Goal: Ask a question

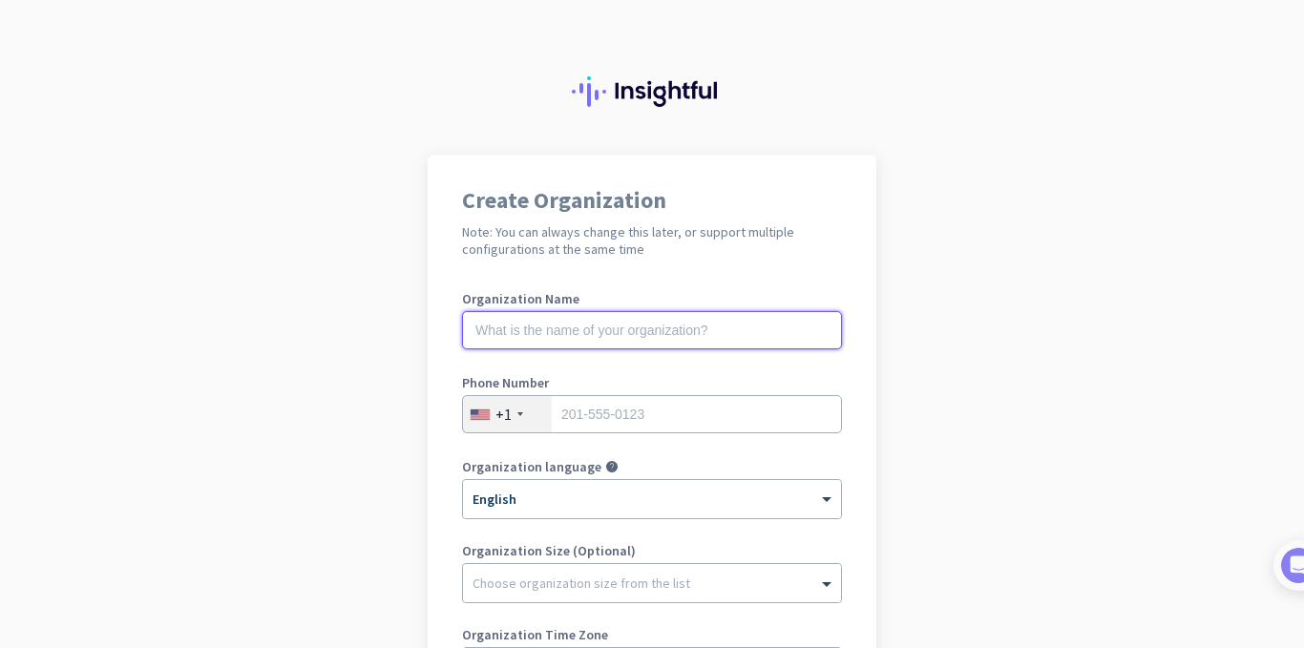
click at [558, 317] on input "text" at bounding box center [652, 330] width 380 height 38
type input "Mercor"
click at [496, 417] on div "+1" at bounding box center [504, 414] width 16 height 19
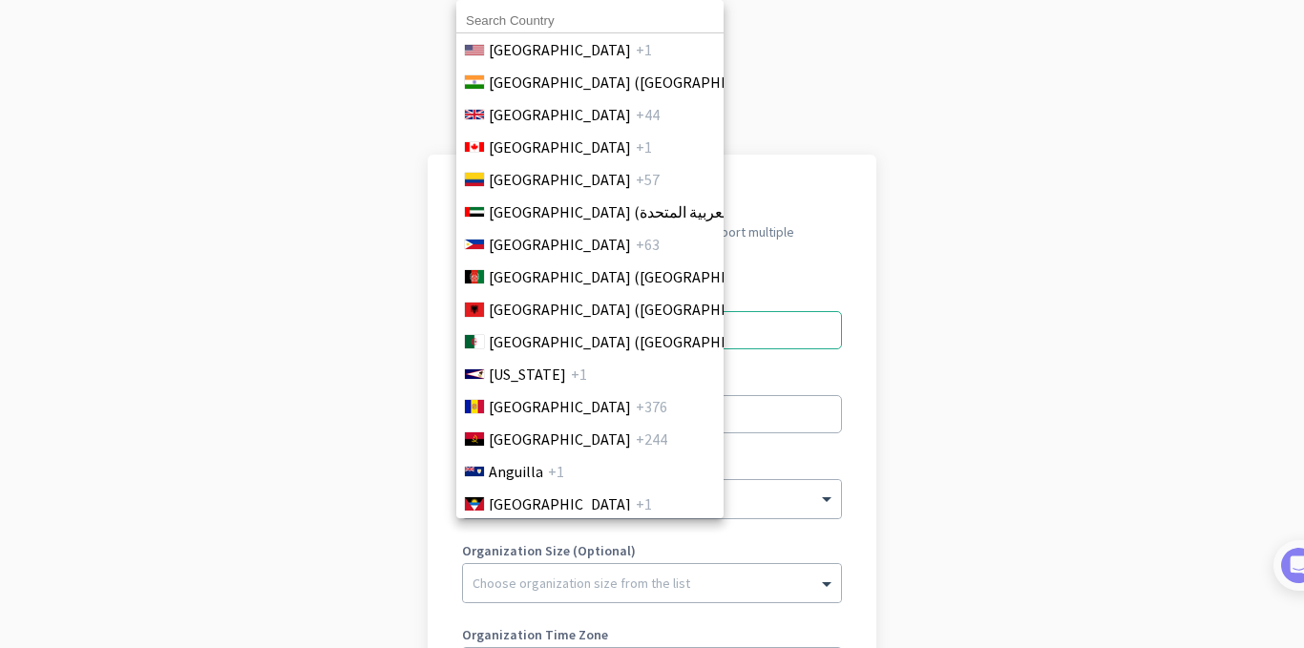
click at [506, 418] on li "Andorra +376" at bounding box center [589, 407] width 268 height 32
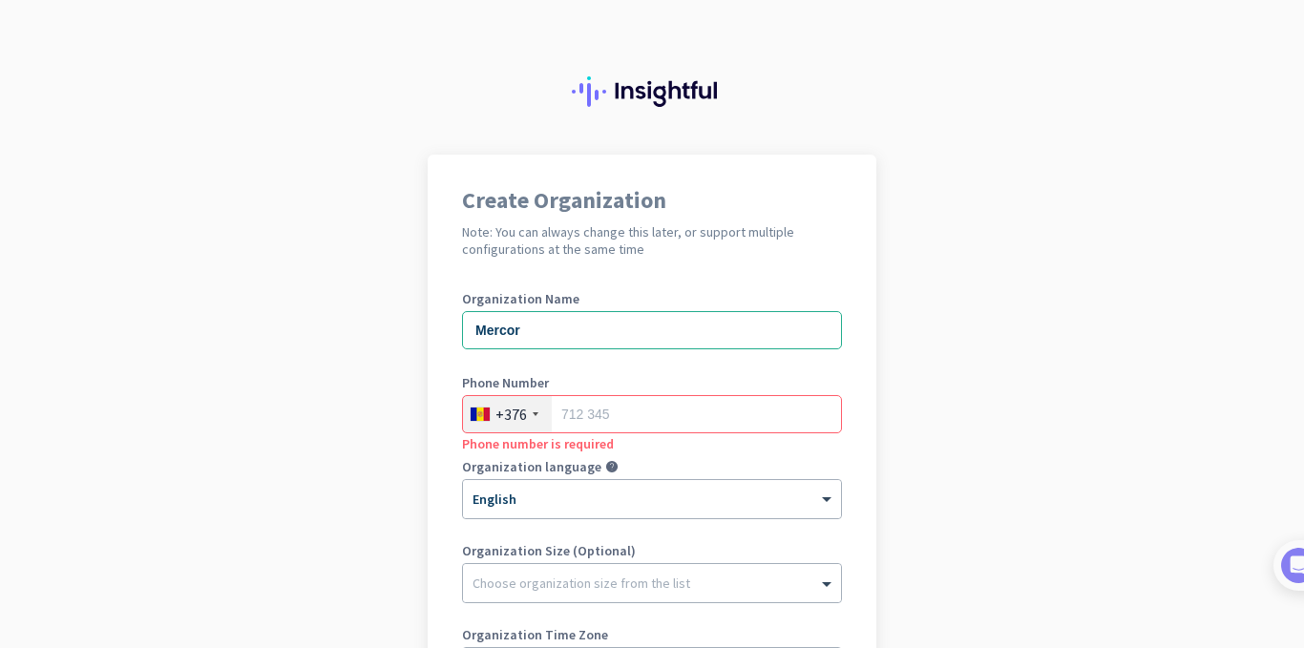
click at [520, 415] on div "+376" at bounding box center [507, 414] width 89 height 36
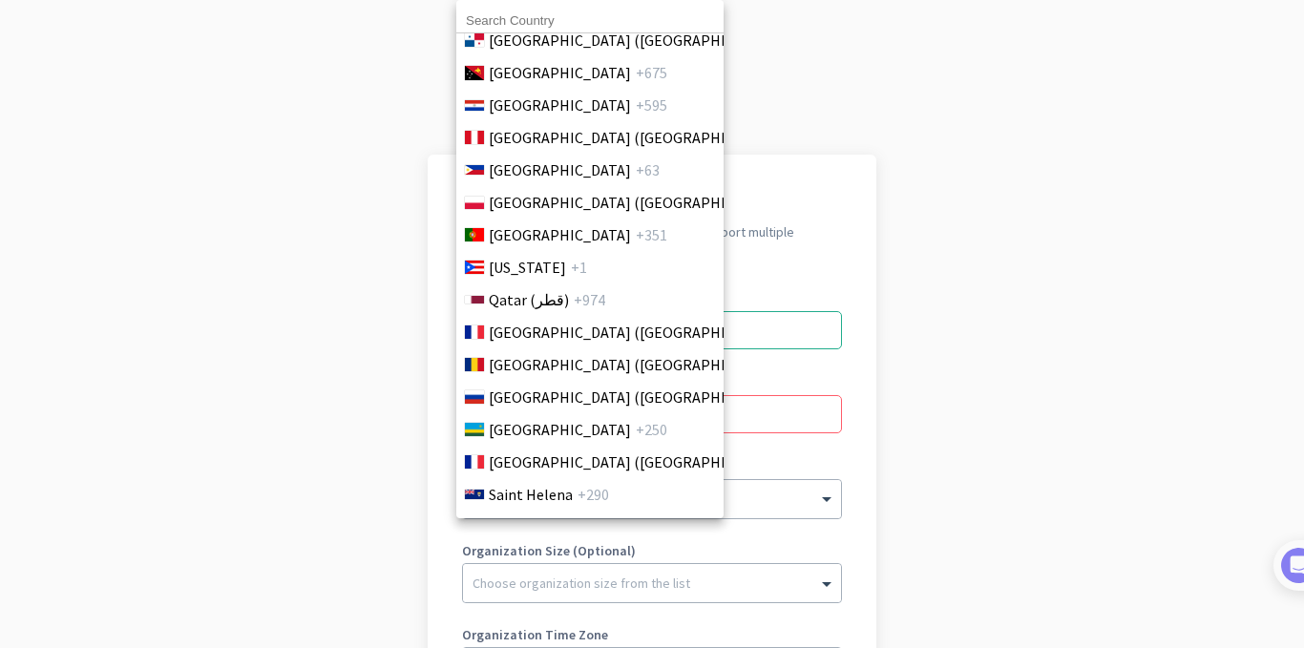
scroll to position [5538, 0]
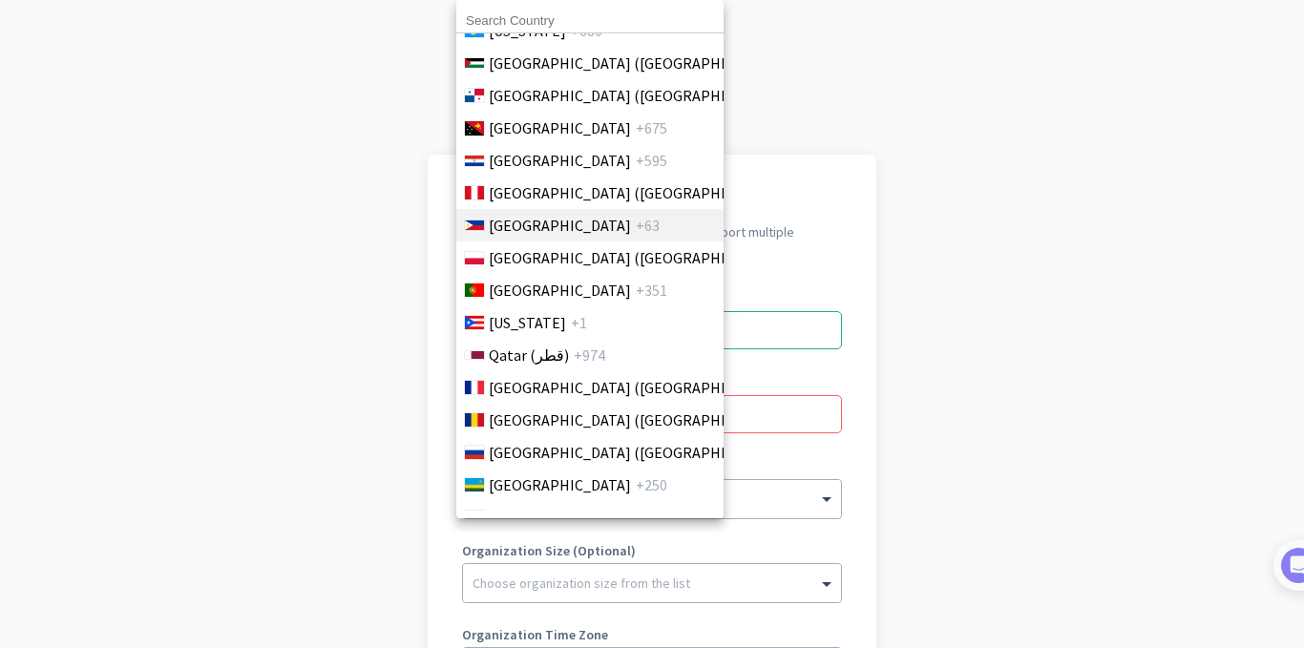
click at [561, 227] on li "Philippines +63" at bounding box center [589, 225] width 268 height 32
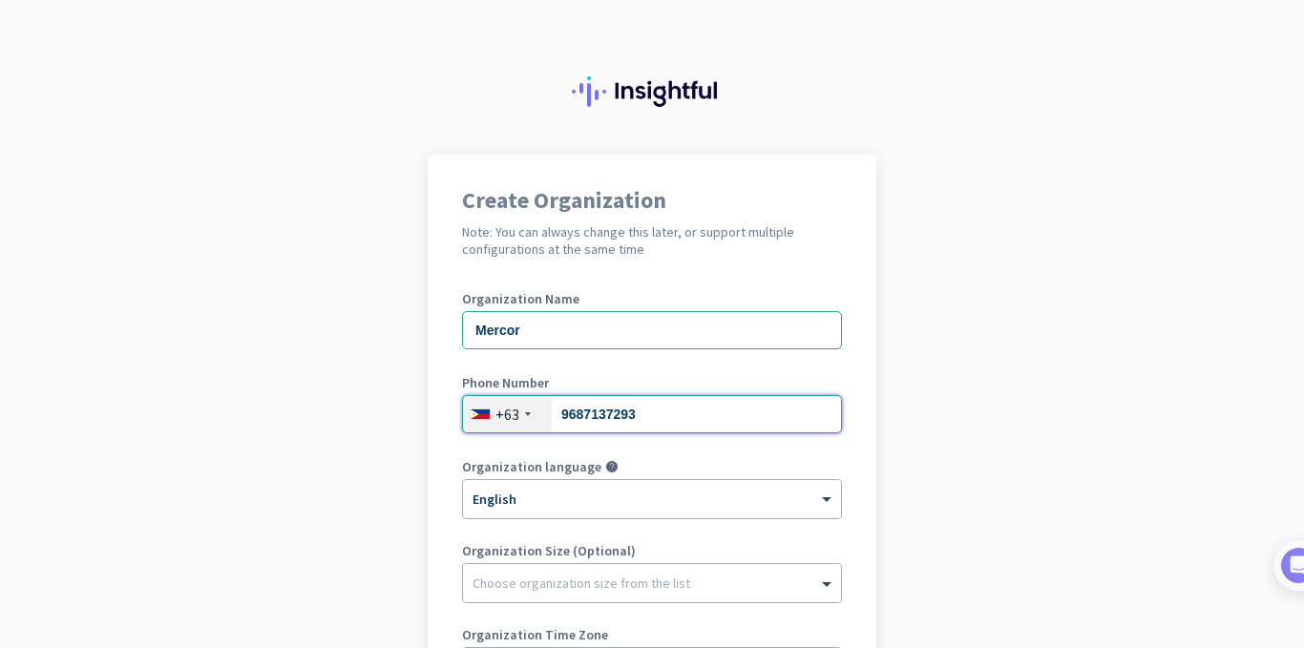
type input "9687137293"
click at [449, 496] on div "Create Organization Note: You can always change this later, or support multiple…" at bounding box center [652, 520] width 449 height 731
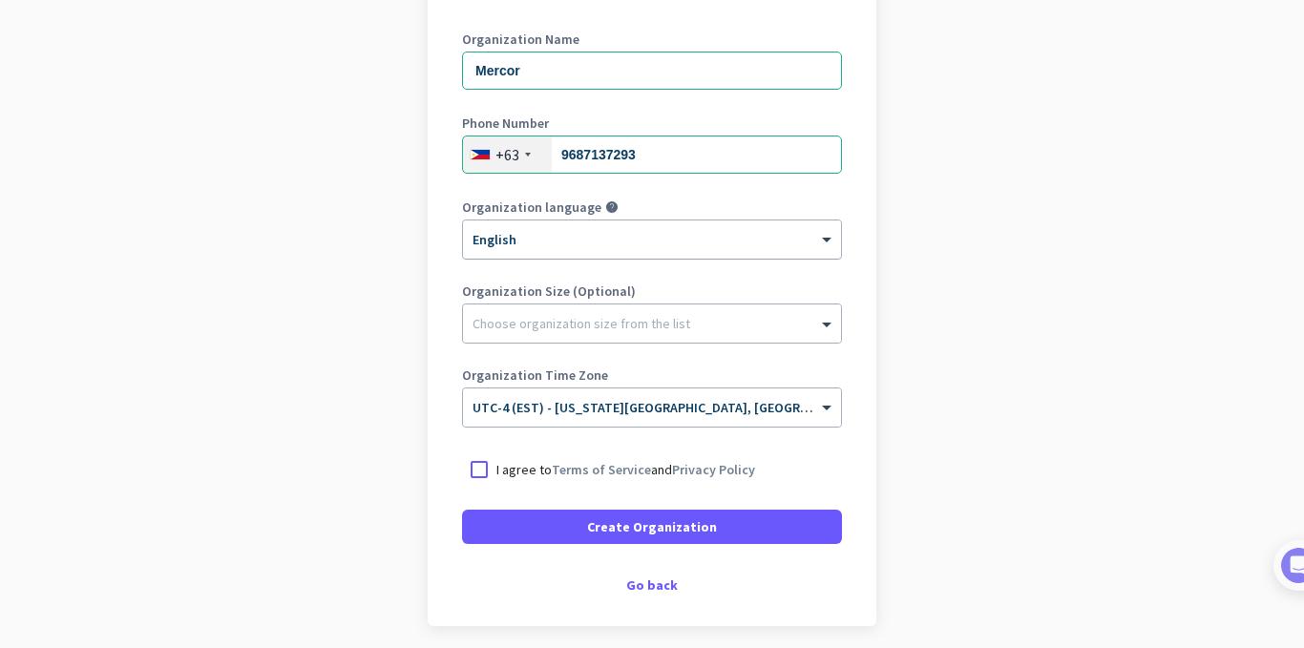
scroll to position [333, 0]
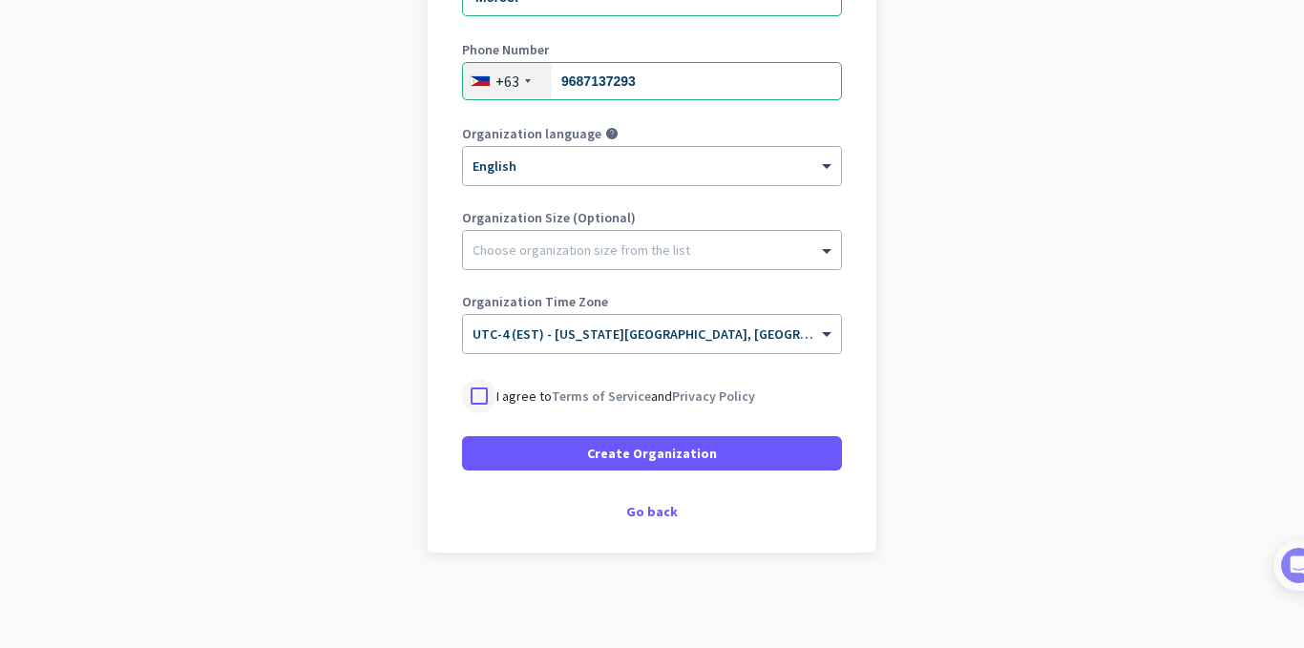
click at [476, 396] on div at bounding box center [479, 396] width 34 height 34
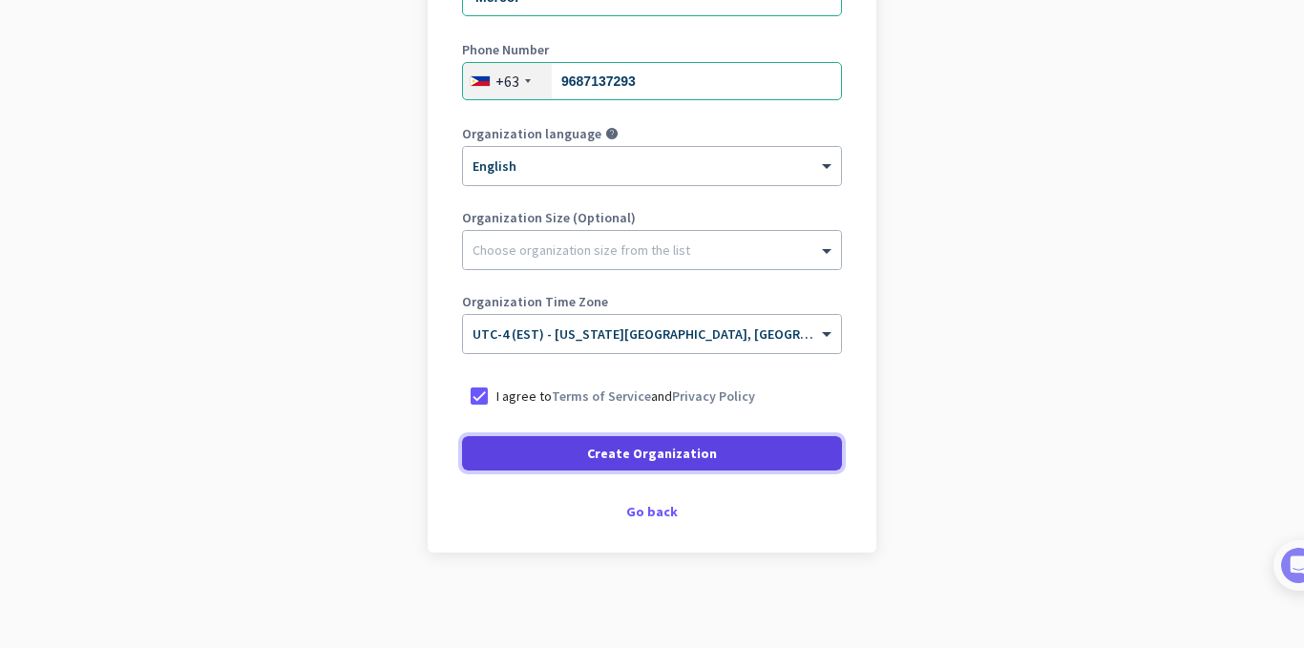
click at [545, 451] on span at bounding box center [652, 454] width 380 height 46
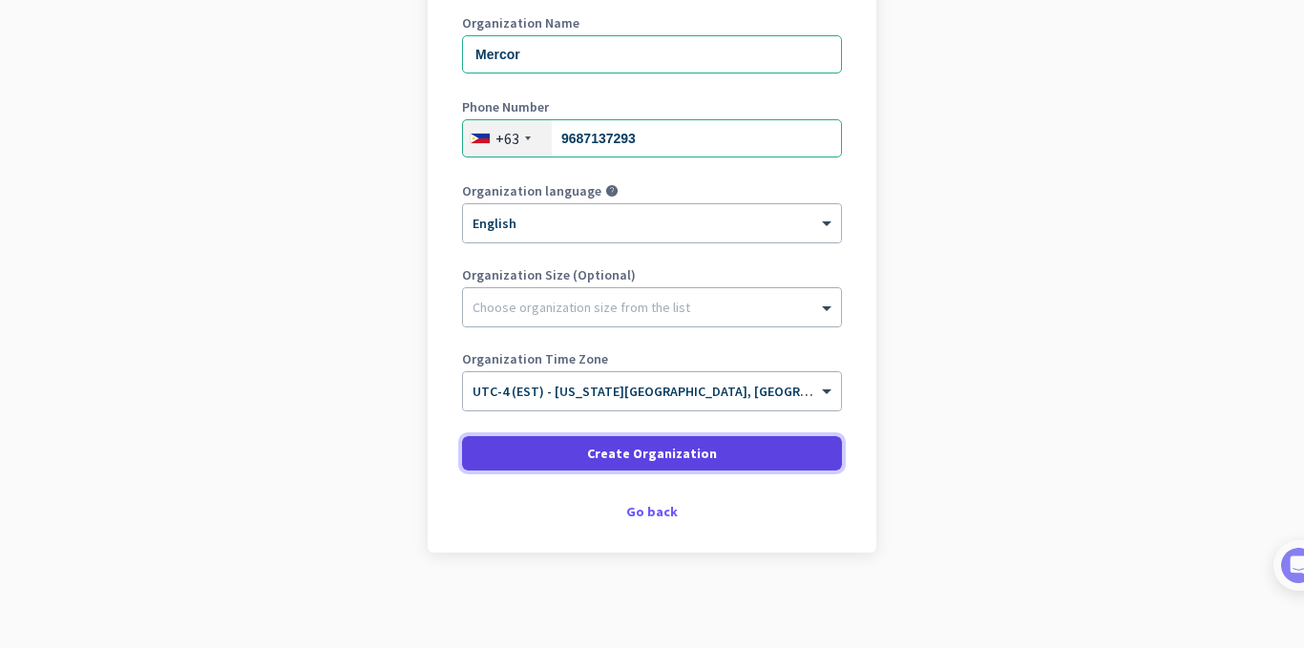
scroll to position [276, 0]
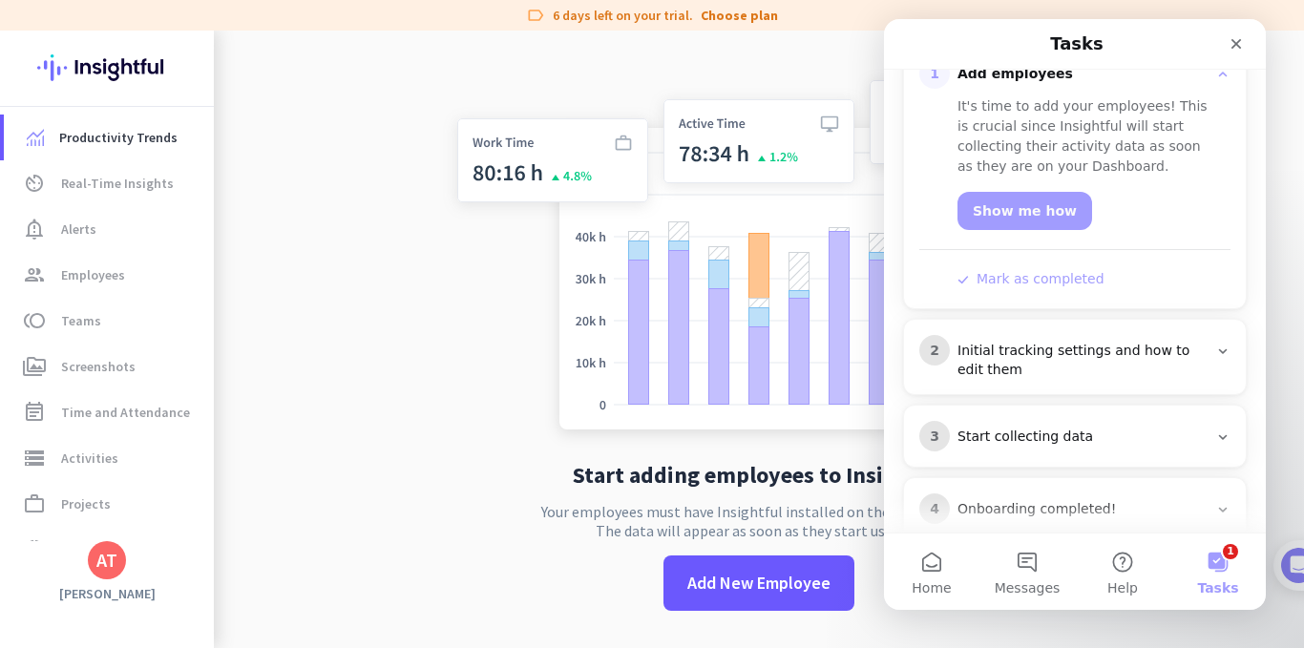
scroll to position [323, 0]
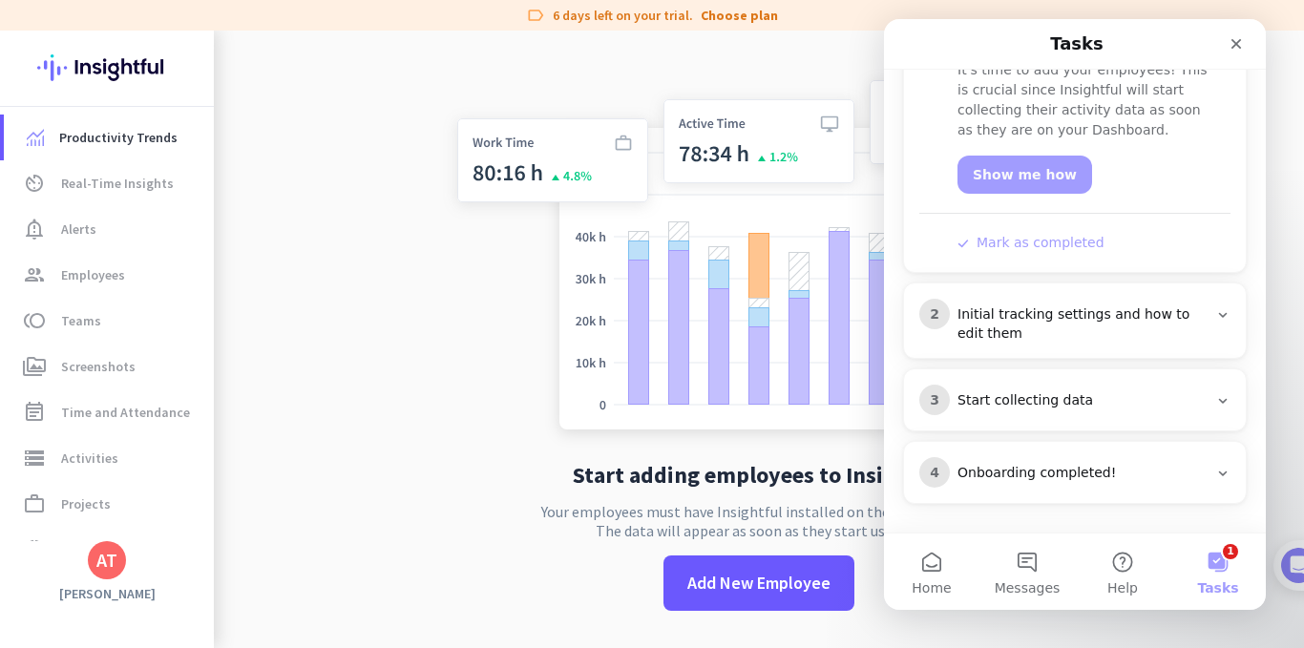
click at [96, 564] on div "AT" at bounding box center [106, 560] width 21 height 19
click at [226, 420] on span "Personal Settings" at bounding box center [209, 421] width 116 height 17
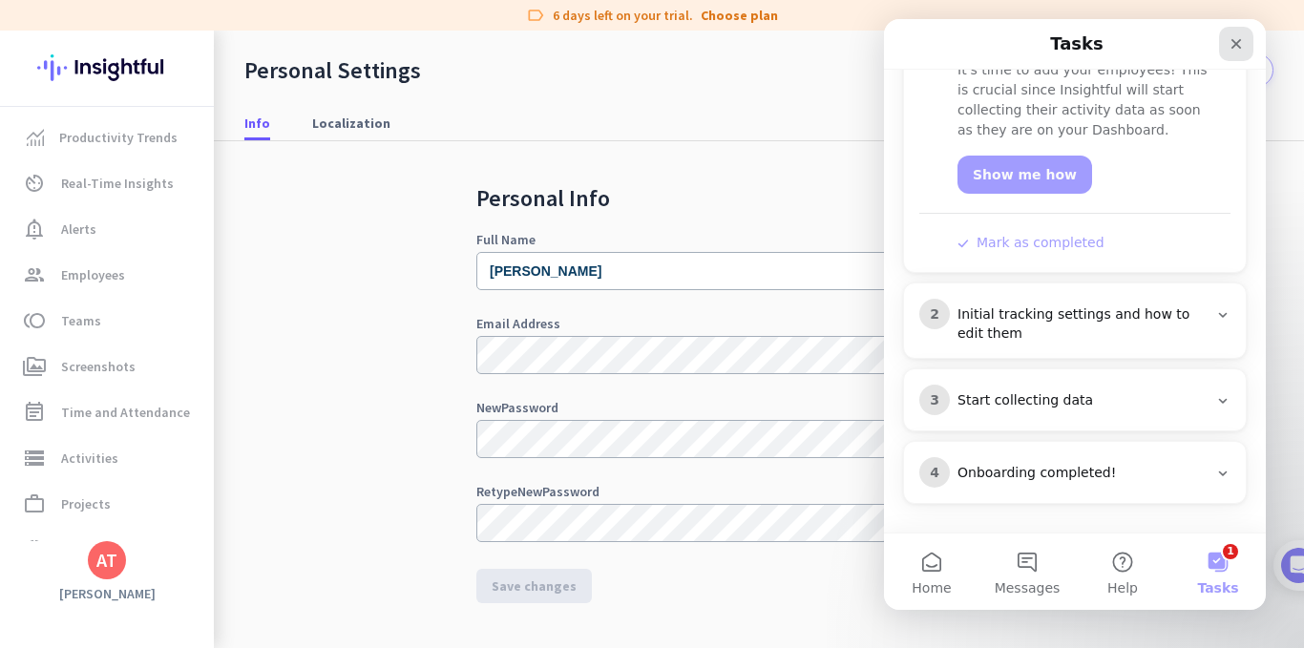
click at [1243, 42] on icon "Close" at bounding box center [1236, 43] width 15 height 15
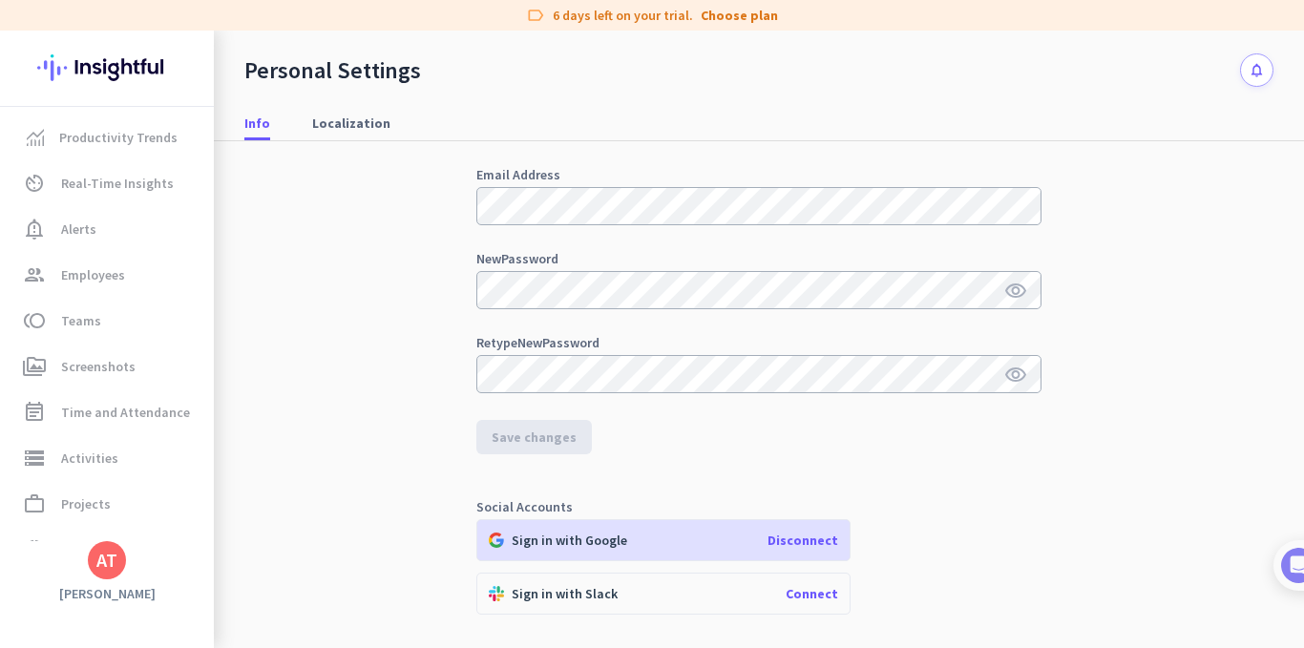
scroll to position [382, 0]
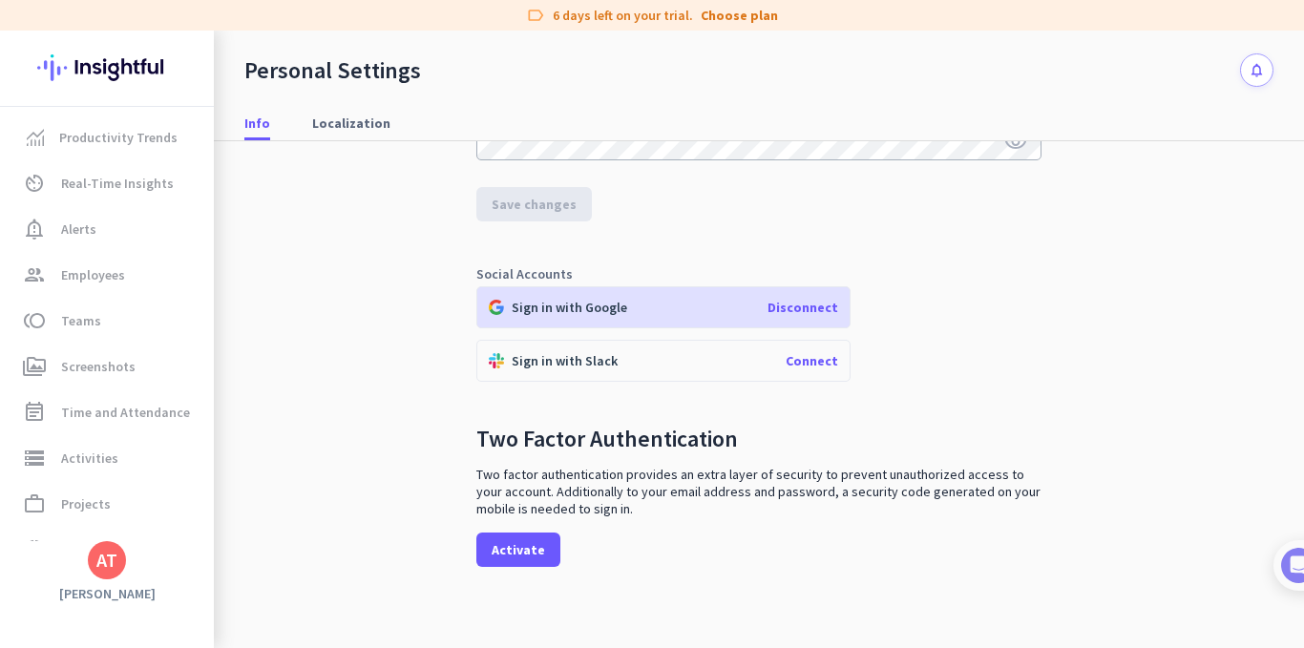
click at [783, 310] on span "Disconnect" at bounding box center [803, 307] width 71 height 17
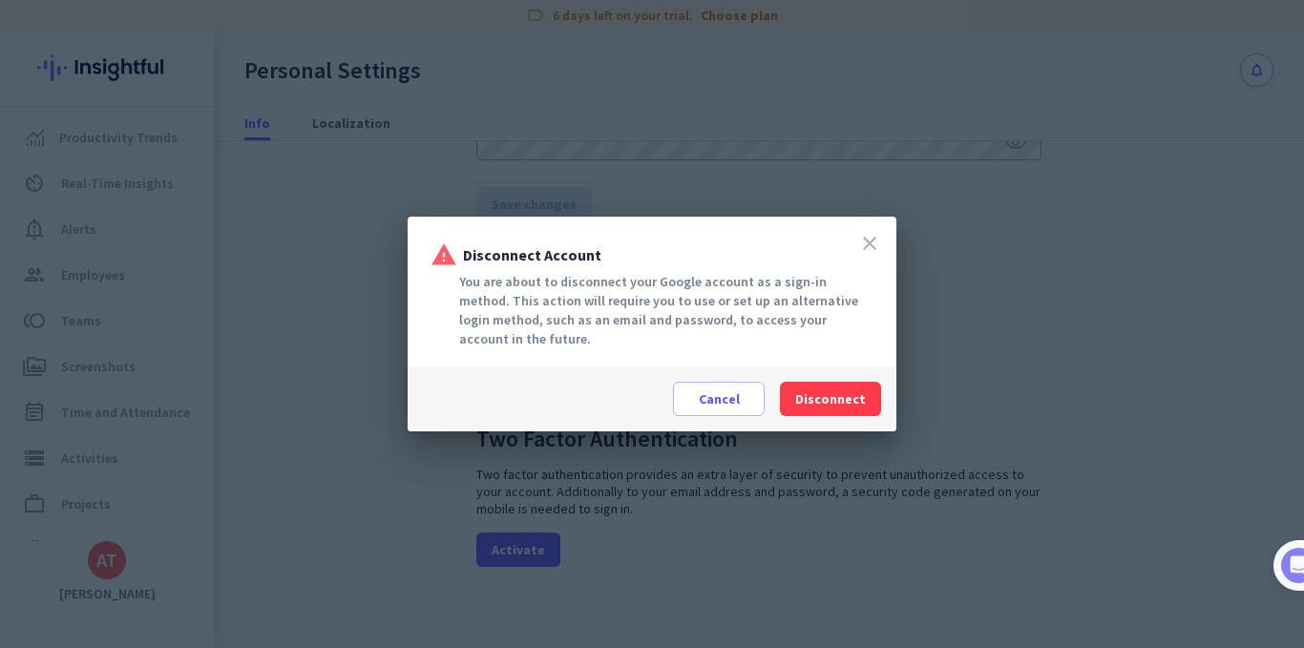
click at [870, 247] on icon "close" at bounding box center [869, 243] width 23 height 23
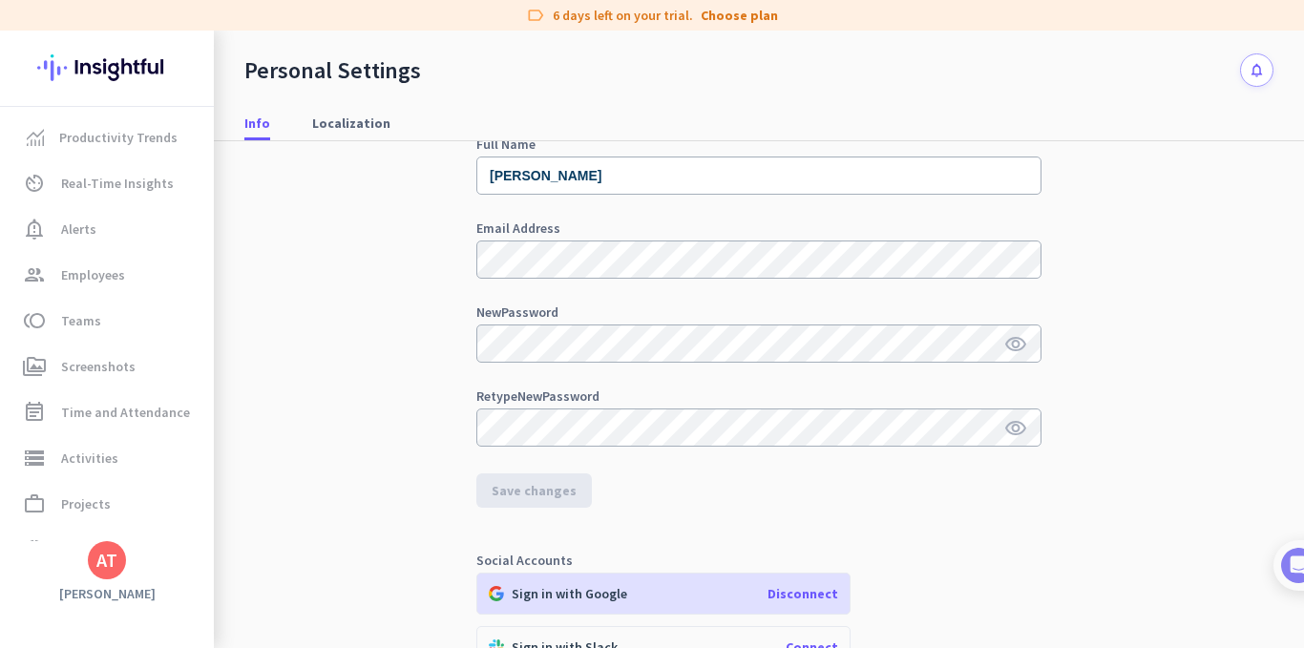
scroll to position [0, 0]
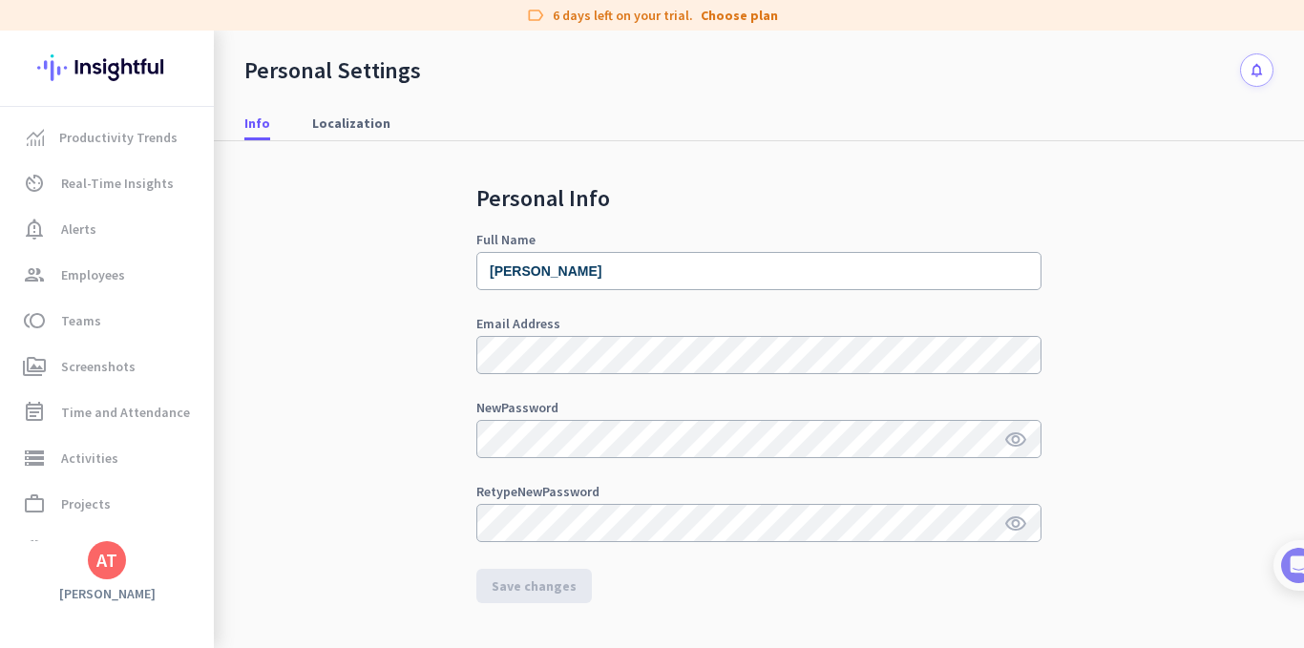
click at [1240, 65] on button "notifications" at bounding box center [1256, 69] width 33 height 33
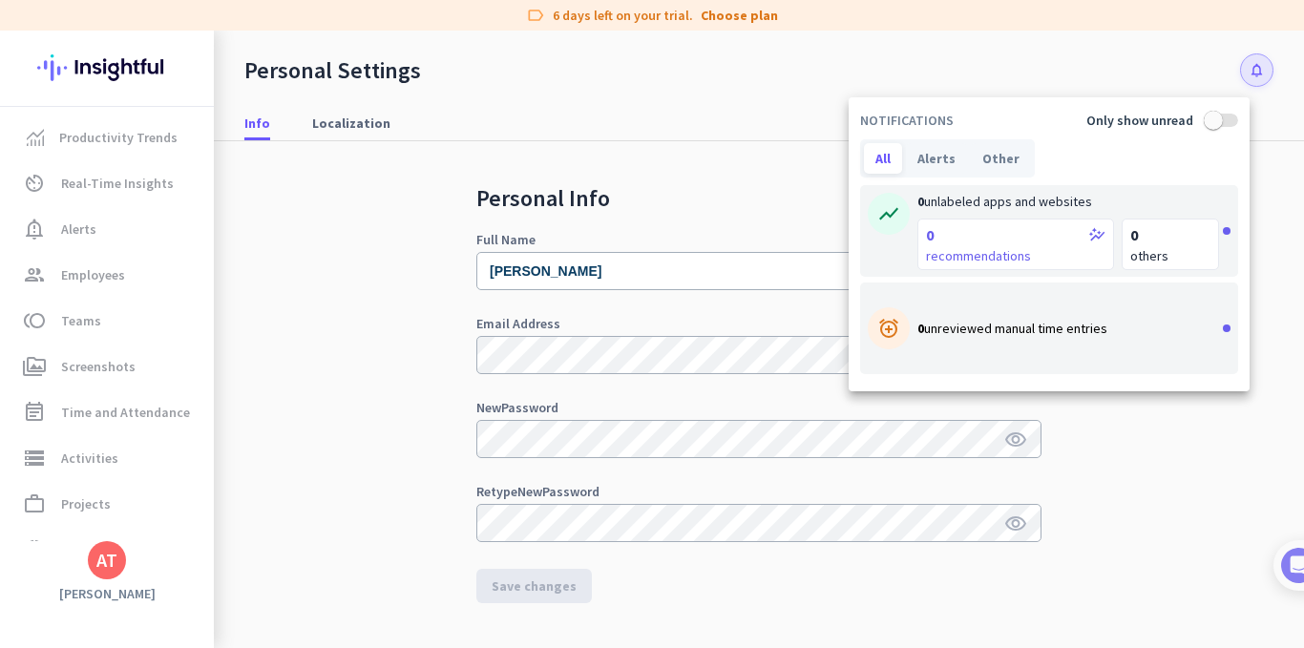
click at [688, 350] on div at bounding box center [652, 324] width 1304 height 648
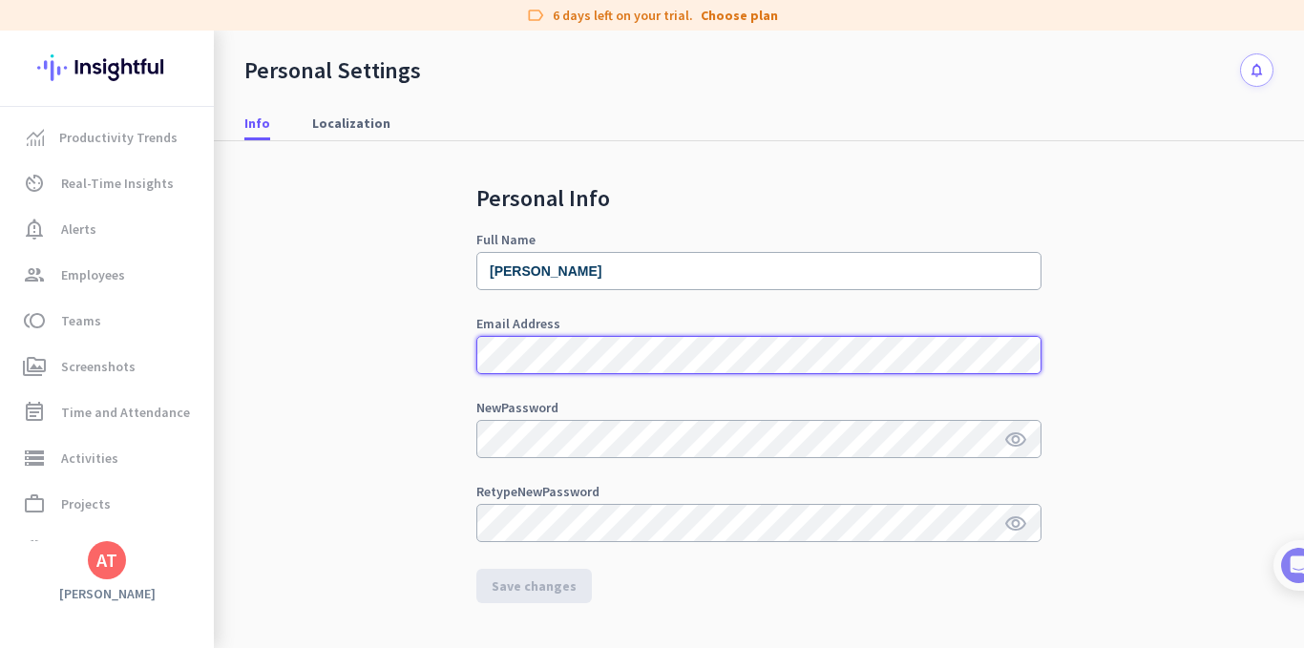
click at [433, 325] on div "Personal Info Full Name [PERSON_NAME] Email Address New Password visibility Ret…" at bounding box center [758, 450] width 1029 height 618
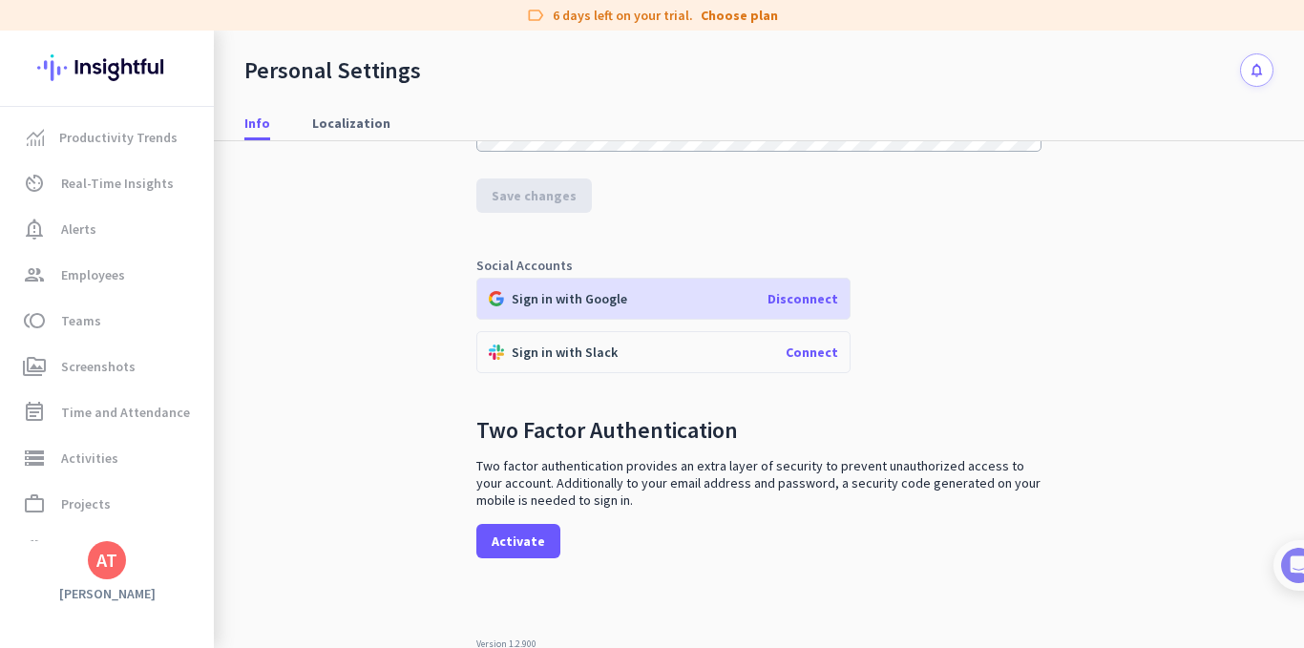
scroll to position [392, 0]
click at [1282, 565] on img at bounding box center [1278, 565] width 35 height 35
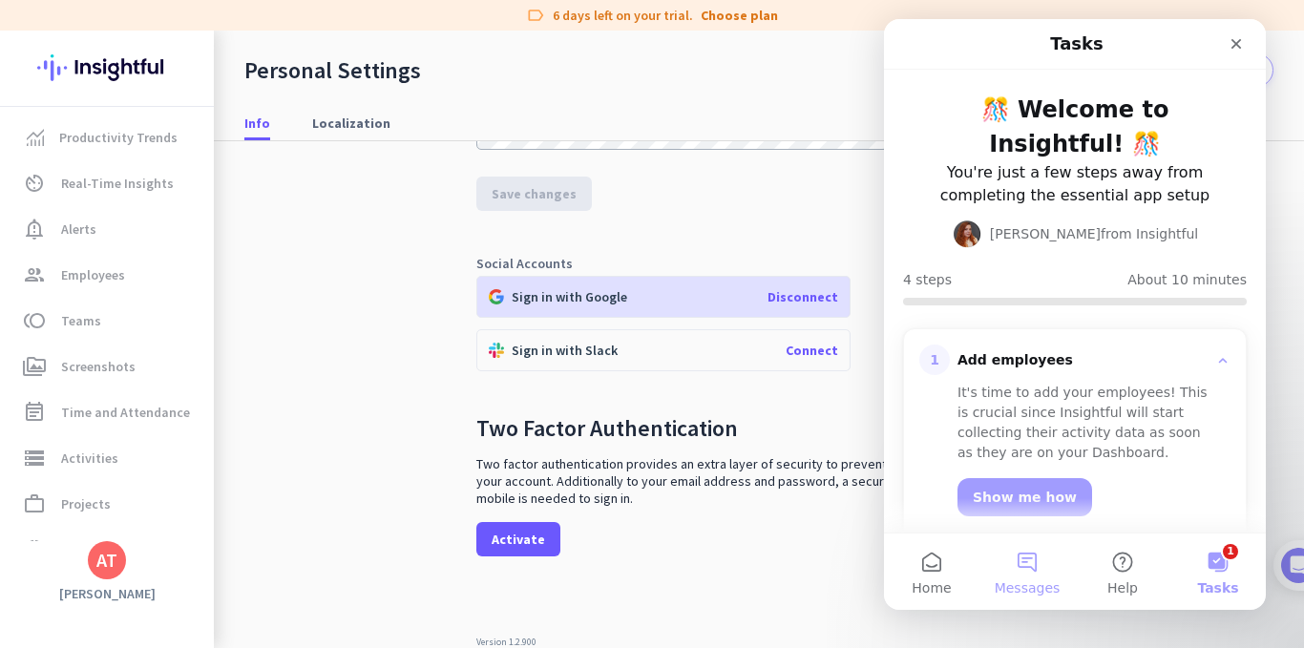
click at [1017, 571] on button "Messages" at bounding box center [1027, 572] width 95 height 76
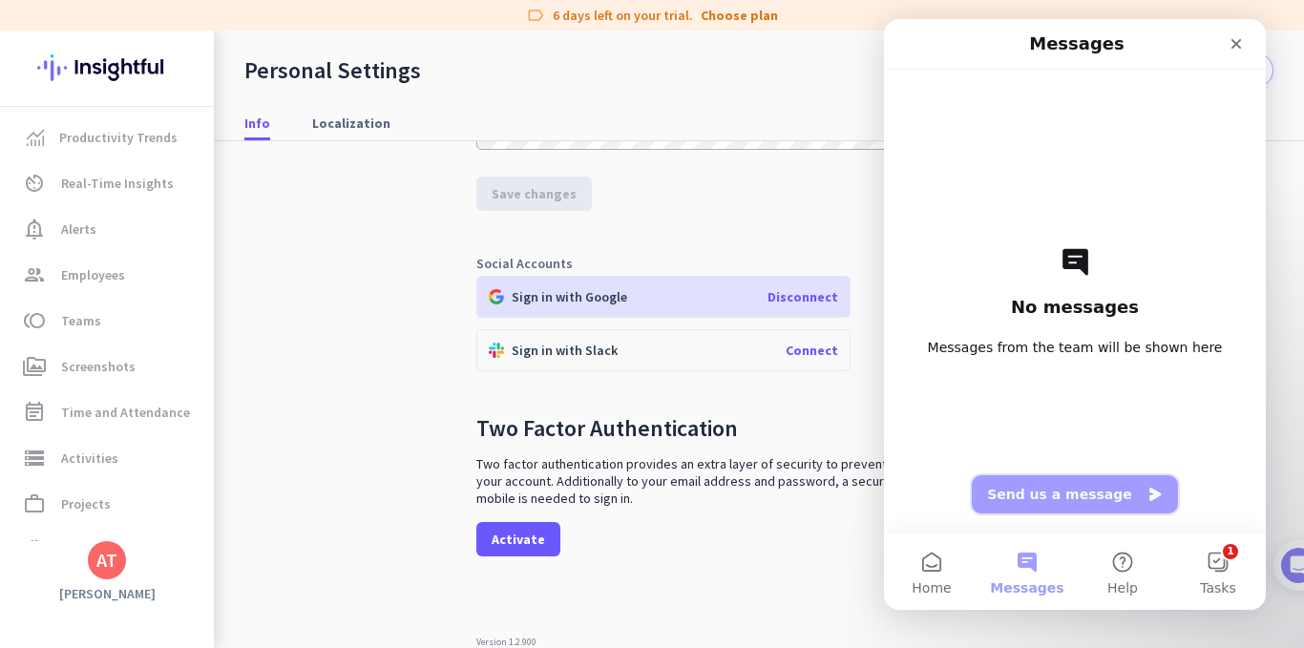
click at [1054, 498] on button "Send us a message" at bounding box center [1075, 495] width 206 height 38
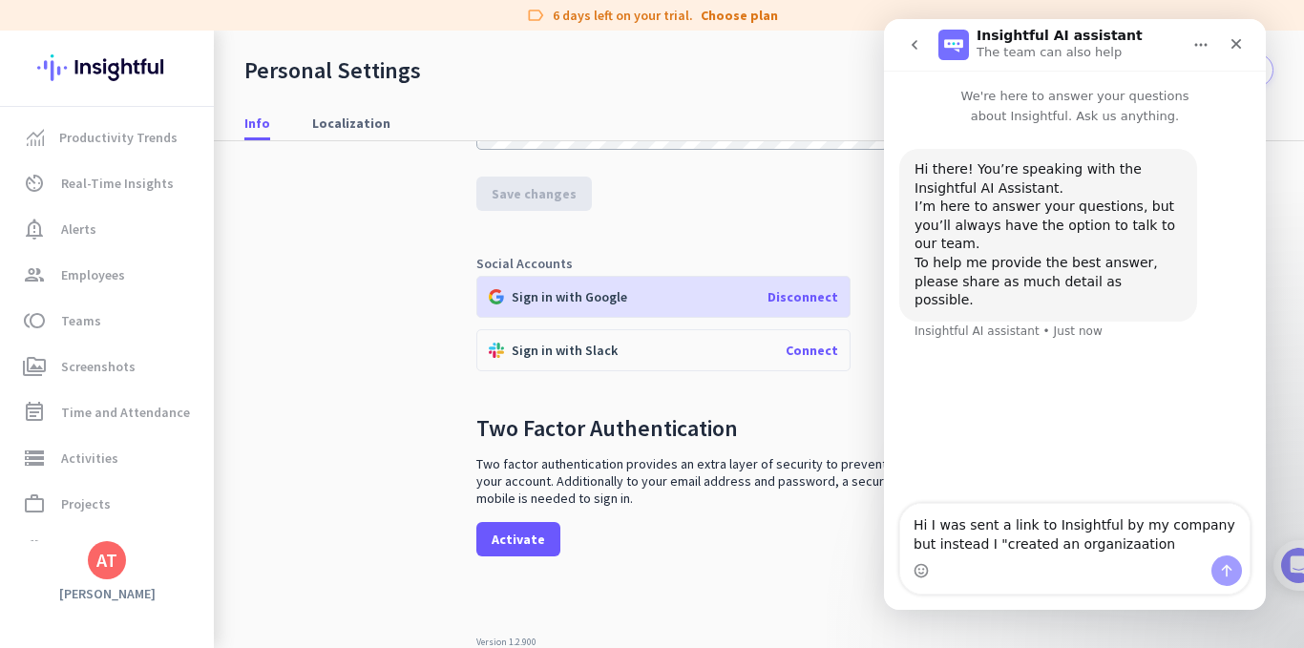
type textarea "Hi I was sent a link to Insightful by my company but instead I "created an orga…"
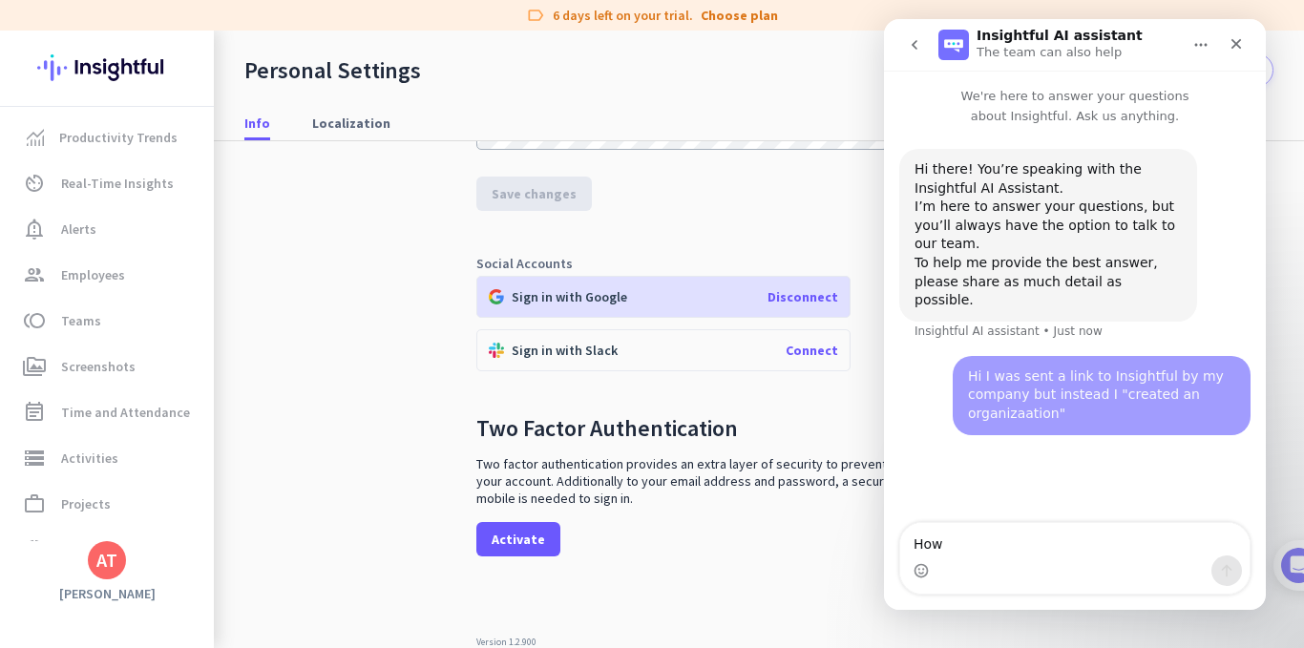
type textarea "How c"
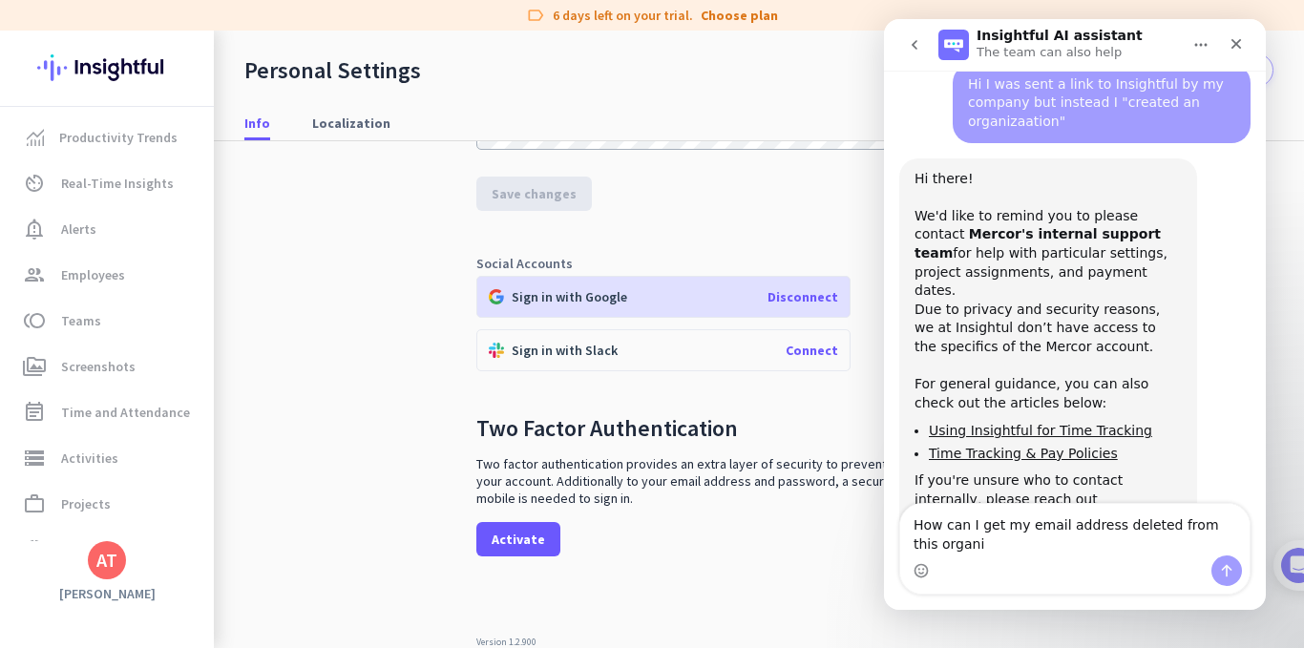
scroll to position [292, 0]
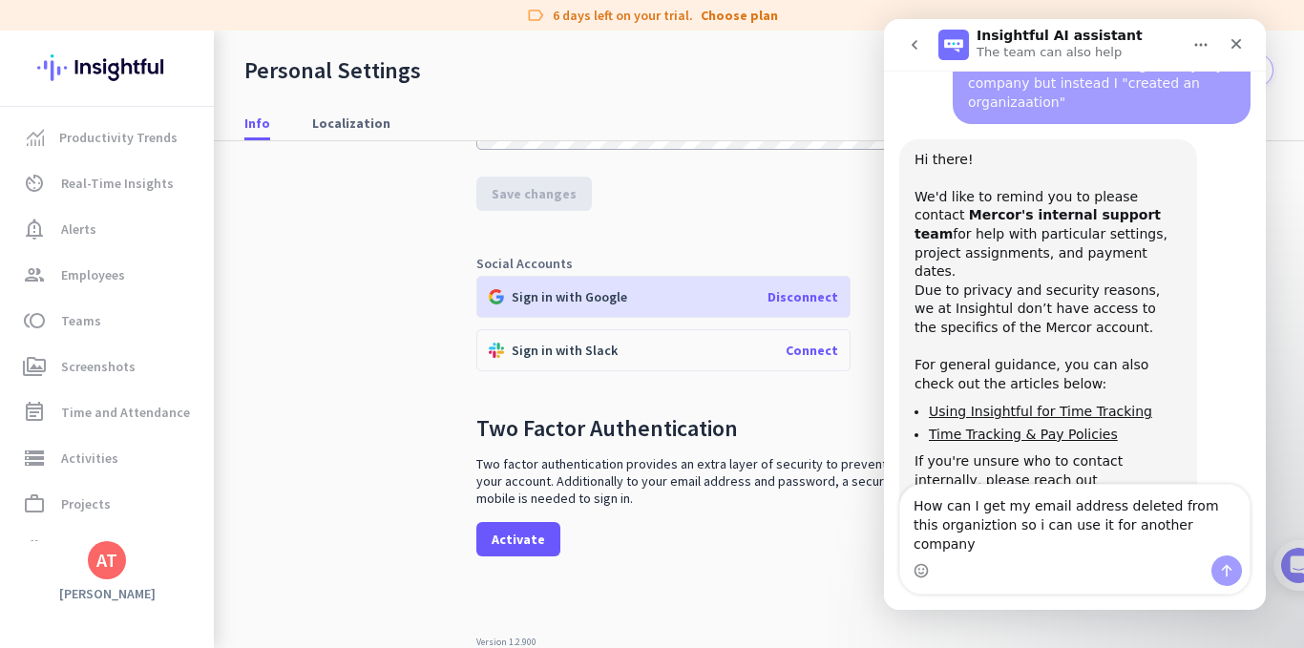
click at [964, 545] on textarea "How can I get my email address deleted from this organiztion so i can use it fo…" at bounding box center [1074, 520] width 349 height 71
type textarea "How can I get my email address deleted from this organization so i can use it f…"
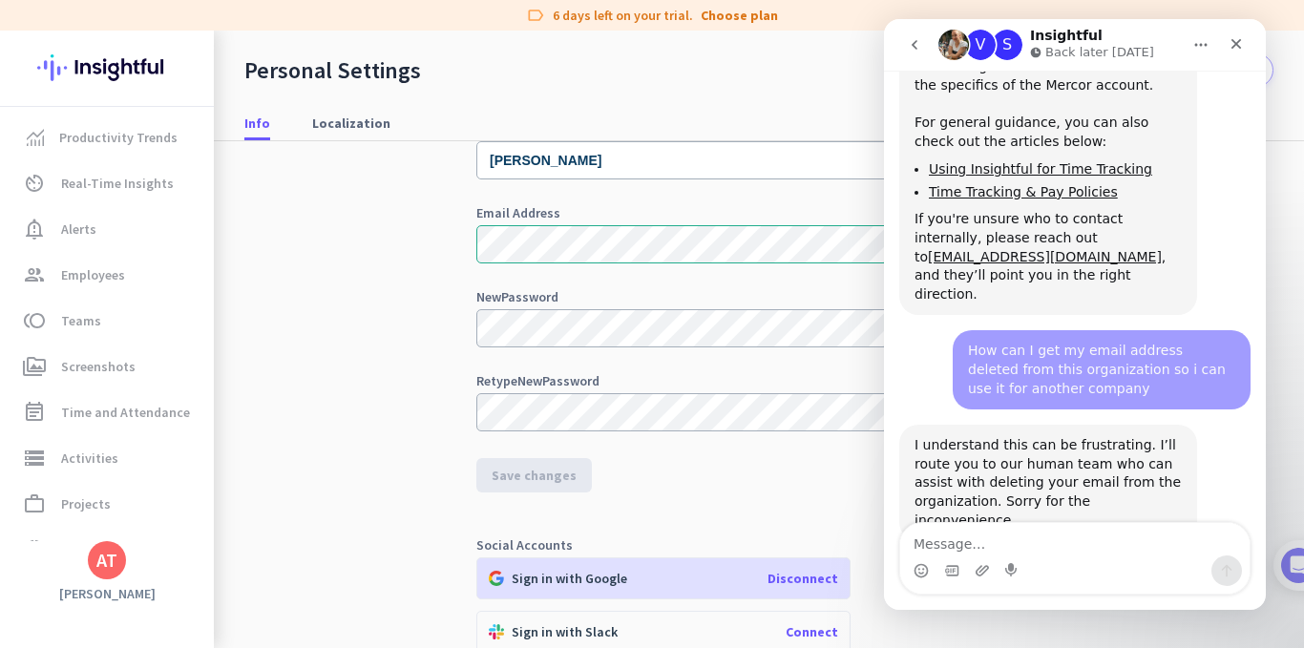
scroll to position [106, 0]
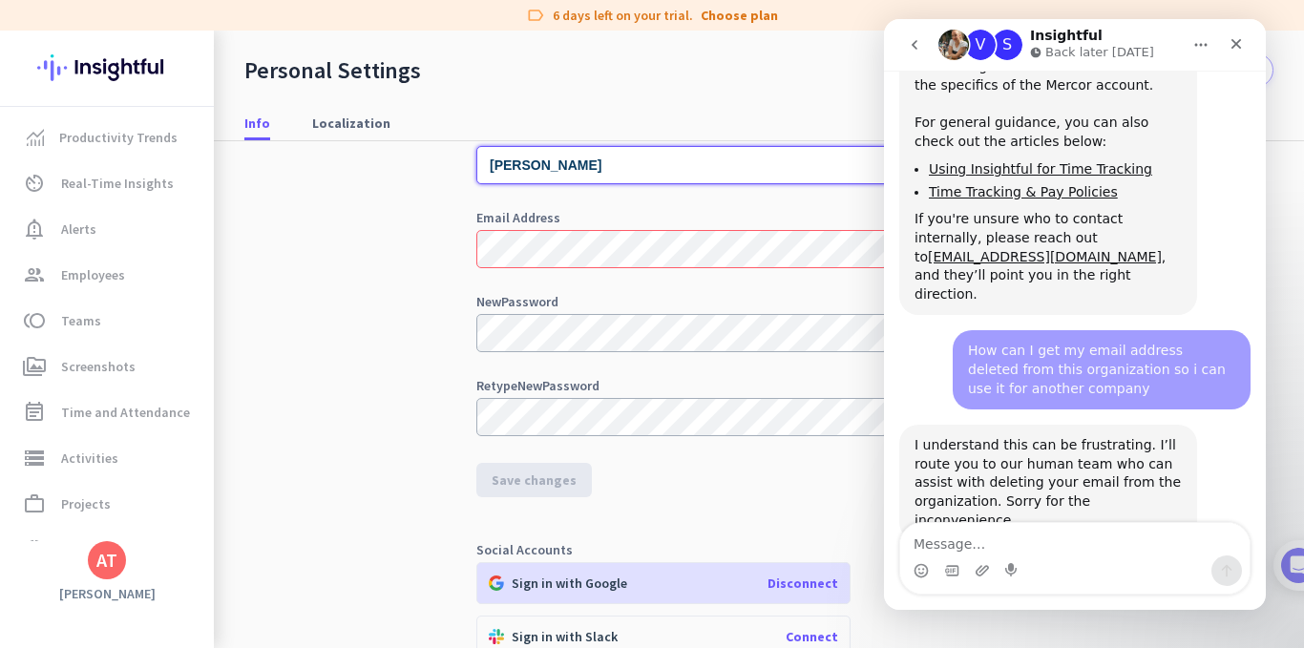
drag, startPoint x: 633, startPoint y: 171, endPoint x: 449, endPoint y: 157, distance: 184.9
click at [449, 157] on div "Personal Info Full Name [PERSON_NAME] Email Address New Password visibility Ret…" at bounding box center [758, 344] width 1029 height 618
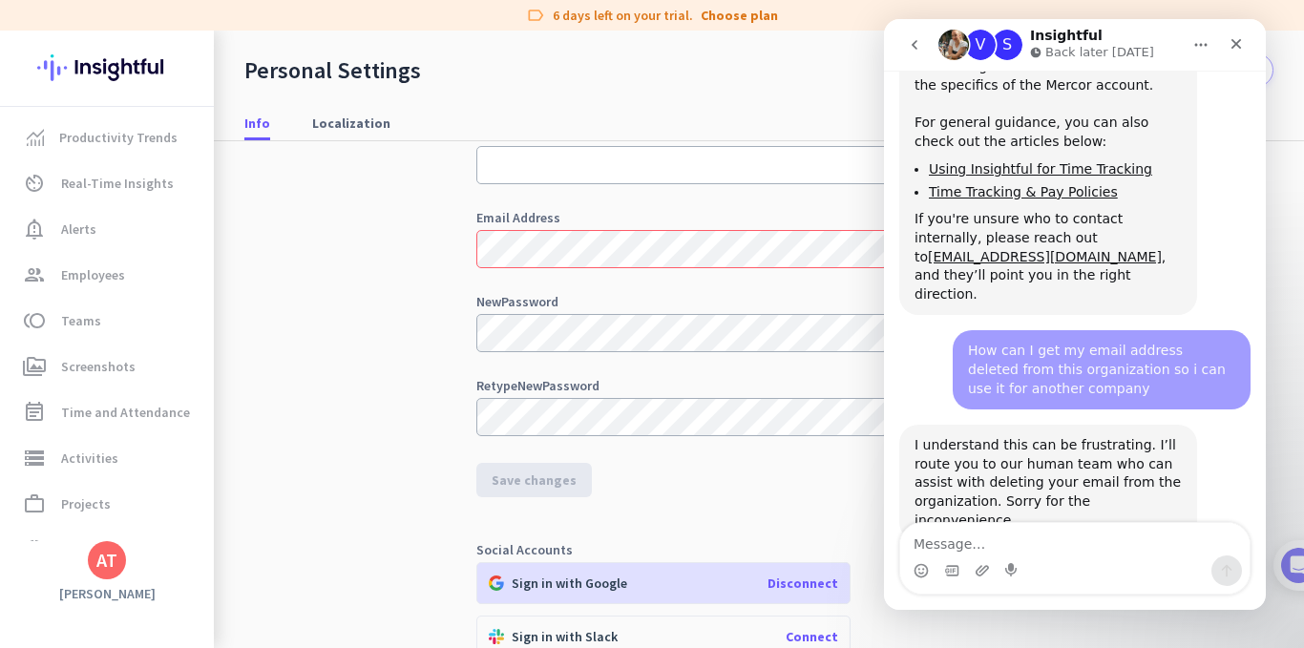
click at [349, 257] on div "Personal Info Full Name Email Address New Password visibility Retype New Passwo…" at bounding box center [758, 344] width 1029 height 618
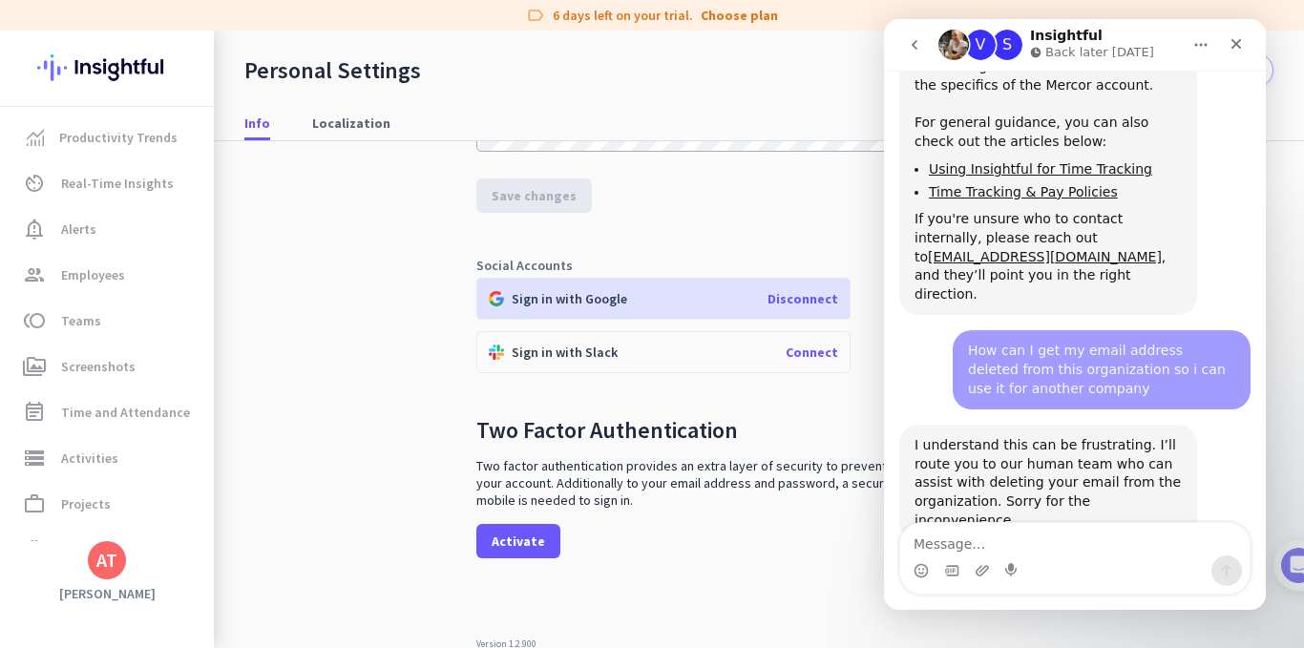
scroll to position [392, 0]
